Goal: Information Seeking & Learning: Learn about a topic

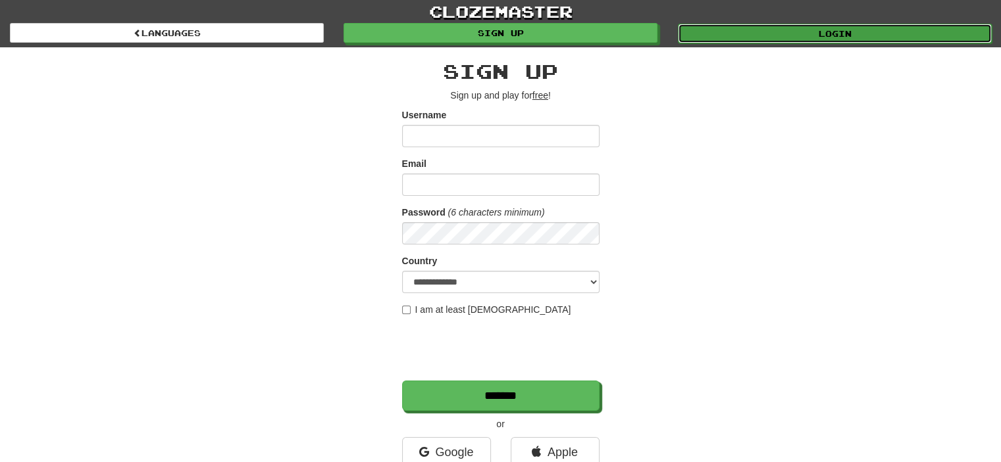
click at [753, 34] on link "Login" at bounding box center [835, 34] width 314 height 20
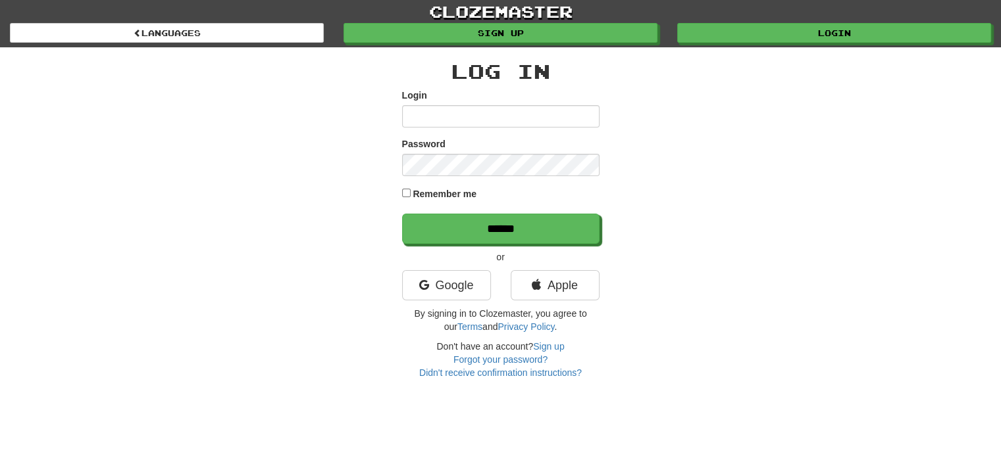
click at [422, 119] on input "Login" at bounding box center [500, 116] width 197 height 22
click at [420, 368] on link "Didn't receive confirmation instructions?" at bounding box center [500, 373] width 162 height 11
click at [422, 275] on link "Google" at bounding box center [446, 285] width 89 height 30
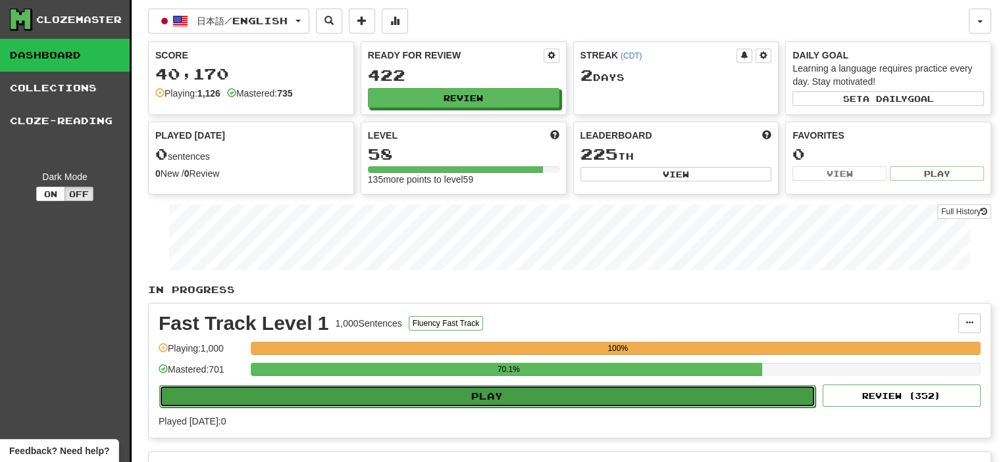
click at [424, 389] on button "Play" at bounding box center [487, 396] width 656 height 22
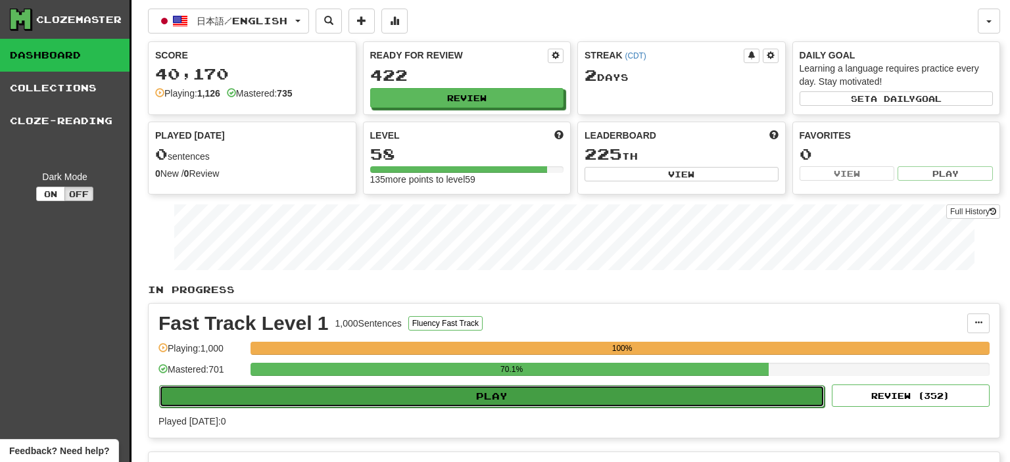
select select "**"
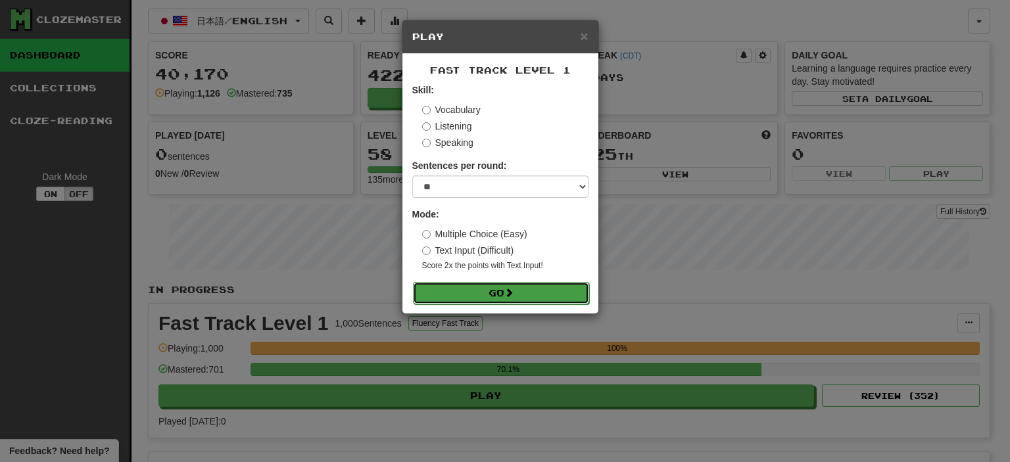
click at [445, 294] on button "Go" at bounding box center [501, 293] width 176 height 22
